Goal: Transaction & Acquisition: Purchase product/service

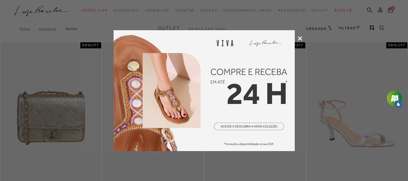
click at [292, 36] on img at bounding box center [204, 90] width 181 height 121
click at [302, 40] on icon at bounding box center [300, 38] width 5 height 5
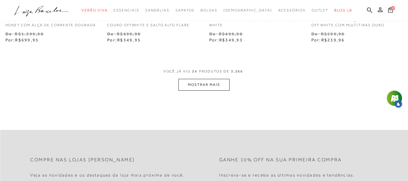
scroll to position [1179, 0]
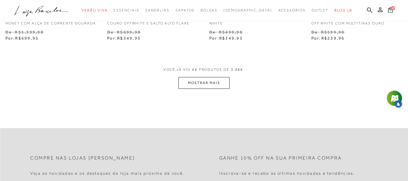
click at [199, 89] on button "MOSTRAR MAIS" at bounding box center [204, 83] width 51 height 12
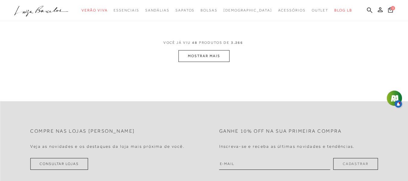
scroll to position [2385, 0]
click at [199, 60] on button "MOSTRAR MAIS" at bounding box center [204, 56] width 51 height 12
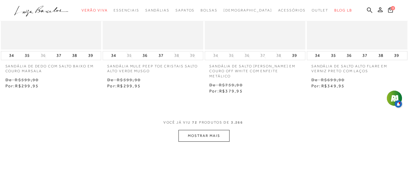
scroll to position [3498, 0]
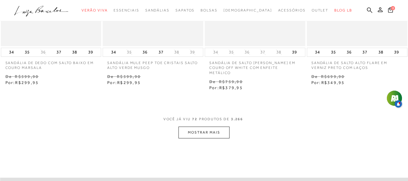
click at [201, 132] on button "MOSTRAR MAIS" at bounding box center [204, 133] width 51 height 12
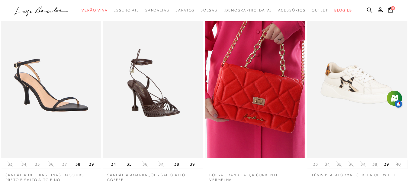
scroll to position [4406, 0]
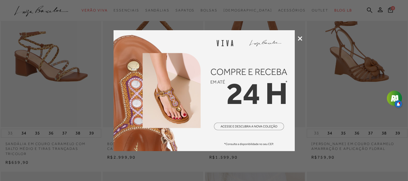
click at [299, 39] on icon at bounding box center [300, 38] width 5 height 5
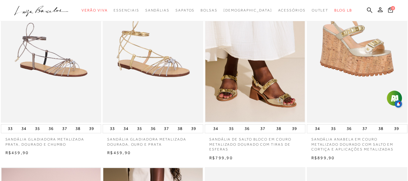
scroll to position [266, 0]
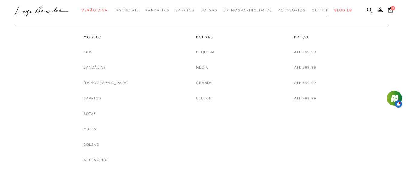
click at [312, 11] on span "Outlet" at bounding box center [320, 10] width 17 height 4
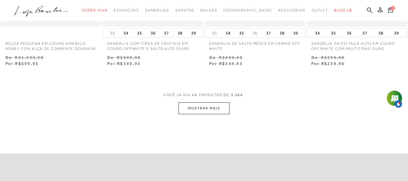
scroll to position [1154, 0]
click at [187, 114] on button "MOSTRAR MAIS" at bounding box center [204, 108] width 51 height 12
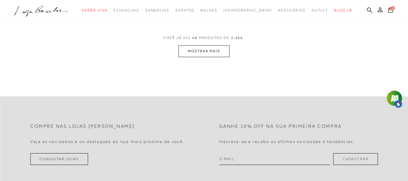
scroll to position [2390, 0]
click at [210, 50] on button "MOSTRAR MAIS" at bounding box center [204, 51] width 51 height 12
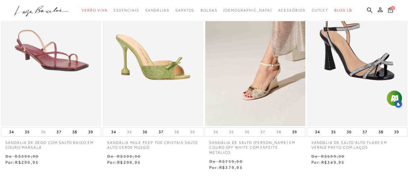
scroll to position [3551, 0]
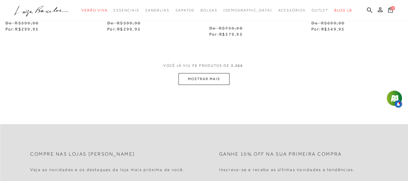
click at [203, 74] on button "MOSTRAR MAIS" at bounding box center [204, 79] width 51 height 12
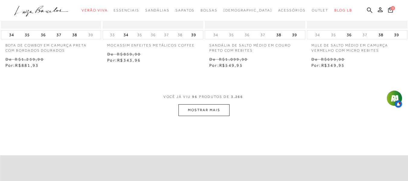
scroll to position [4703, 0]
click at [210, 108] on button "MOSTRAR MAIS" at bounding box center [204, 111] width 51 height 12
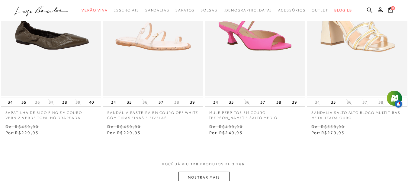
scroll to position [5894, 0]
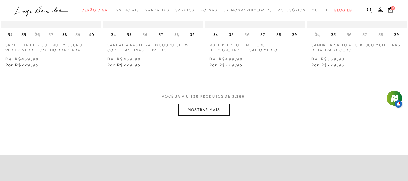
click at [197, 107] on button "MOSTRAR MAIS" at bounding box center [204, 110] width 51 height 12
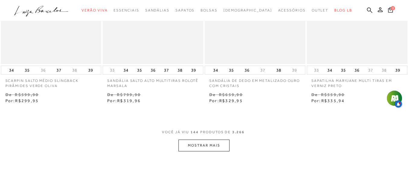
scroll to position [7095, 0]
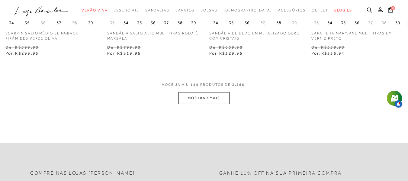
click at [207, 102] on button "MOSTRAR MAIS" at bounding box center [204, 98] width 51 height 12
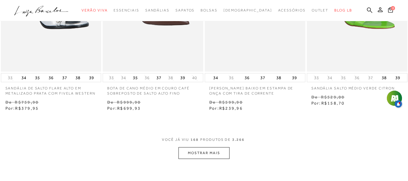
scroll to position [8353, 0]
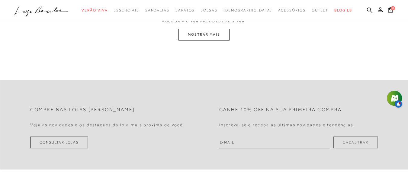
click at [217, 39] on button "MOSTRAR MAIS" at bounding box center [204, 35] width 51 height 12
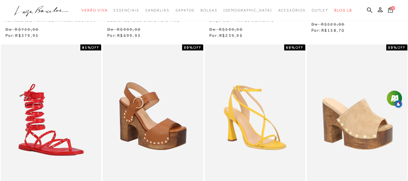
scroll to position [8381, 0]
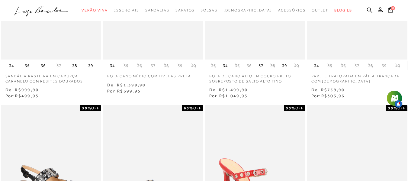
scroll to position [10420, 0]
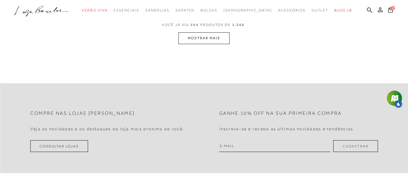
scroll to position [13099, 0]
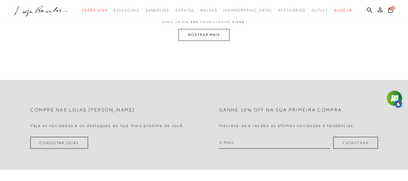
click at [214, 31] on button "MOSTRAR MAIS" at bounding box center [204, 35] width 51 height 12
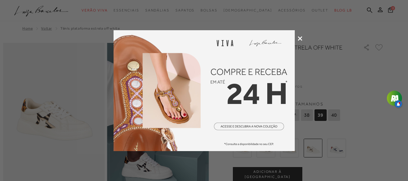
click at [299, 40] on icon at bounding box center [300, 38] width 5 height 5
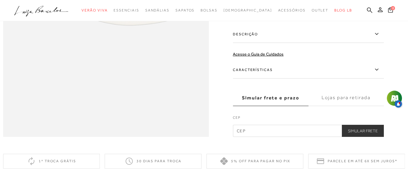
scroll to position [724, 0]
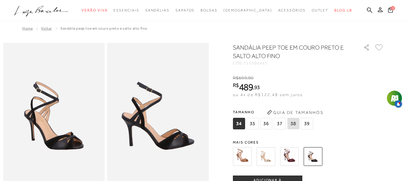
click at [272, 155] on img at bounding box center [266, 156] width 19 height 19
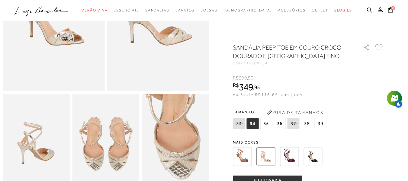
scroll to position [107, 0]
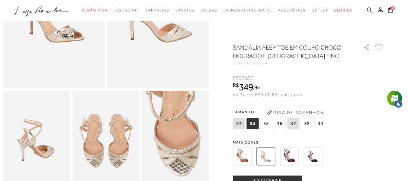
click at [287, 155] on img at bounding box center [289, 156] width 19 height 19
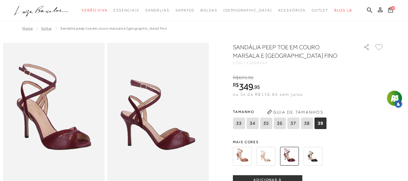
click at [271, 155] on img at bounding box center [266, 156] width 19 height 19
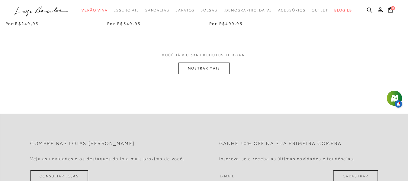
scroll to position [16609, 0]
click at [199, 61] on button "MOSTRAR MAIS" at bounding box center [204, 67] width 51 height 12
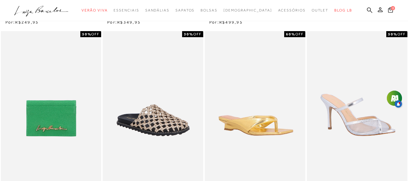
scroll to position [16853, 0]
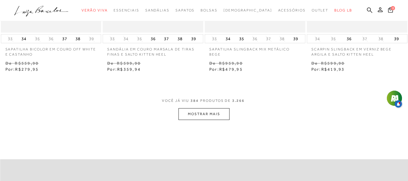
scroll to position [18925, 0]
click at [207, 115] on button "MOSTRAR MAIS" at bounding box center [204, 114] width 51 height 12
click at [251, 2] on div at bounding box center [204, 10] width 408 height 21
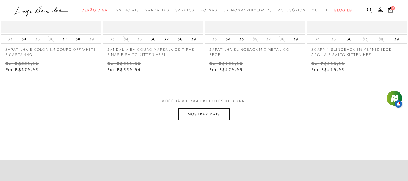
click at [251, 2] on div at bounding box center [204, 10] width 408 height 21
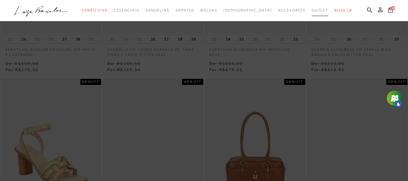
scroll to position [18885, 0]
